Goal: Understand process/instructions: Learn how to perform a task or action

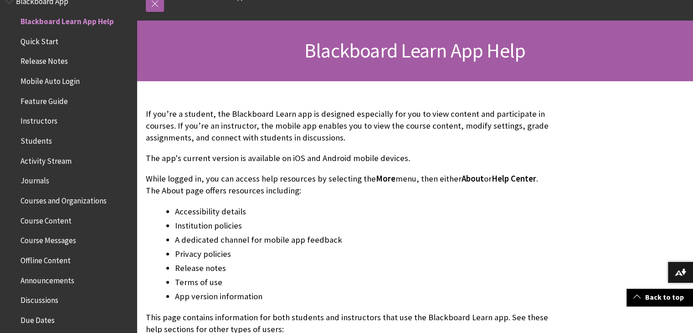
scroll to position [180, 0]
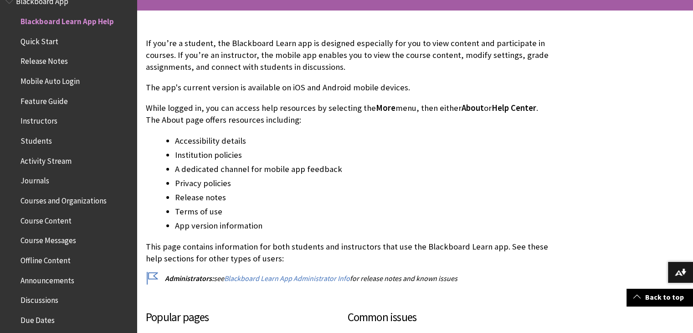
click at [60, 38] on span "Quick Start" at bounding box center [70, 41] width 121 height 15
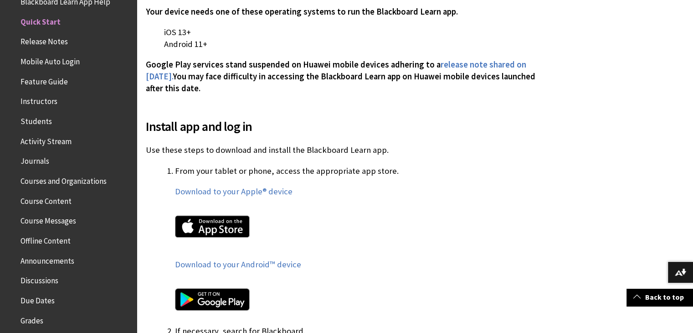
scroll to position [407, 0]
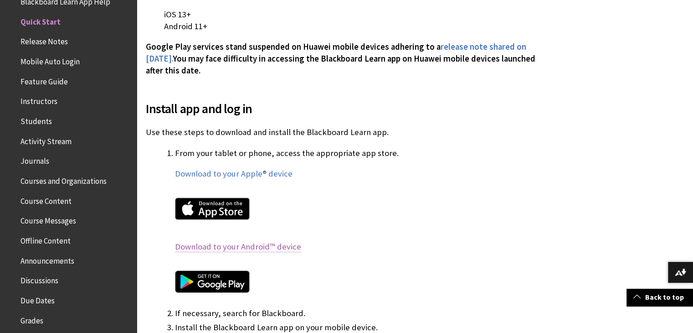
click at [221, 241] on link "Download to your Android™ device" at bounding box center [238, 246] width 126 height 11
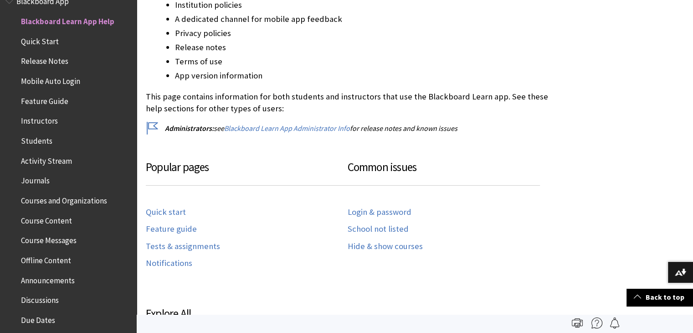
scroll to position [322, 0]
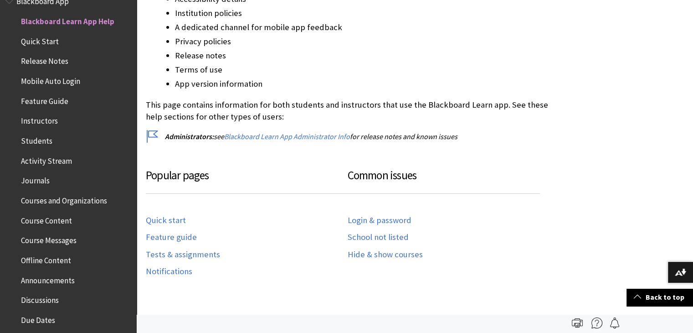
click at [55, 43] on span "Quick Start" at bounding box center [40, 40] width 38 height 12
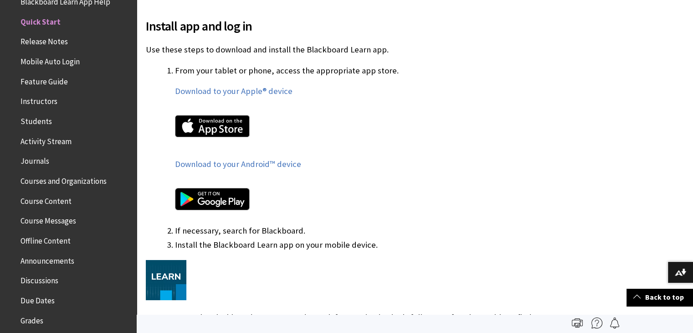
scroll to position [488, 0]
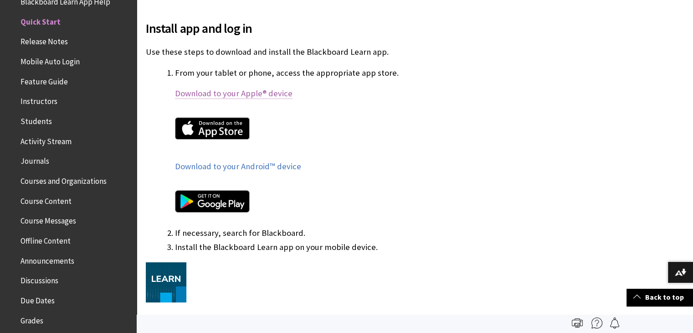
click at [206, 88] on link "Download to your Apple® device" at bounding box center [234, 93] width 118 height 11
